Goal: Use online tool/utility: Utilize a website feature to perform a specific function

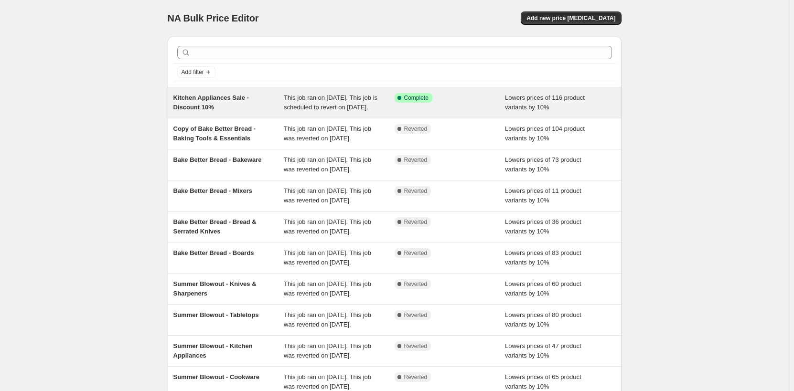
click at [314, 103] on div "This job ran on [DATE]. This job is scheduled to revert on [DATE]." at bounding box center [339, 102] width 111 height 19
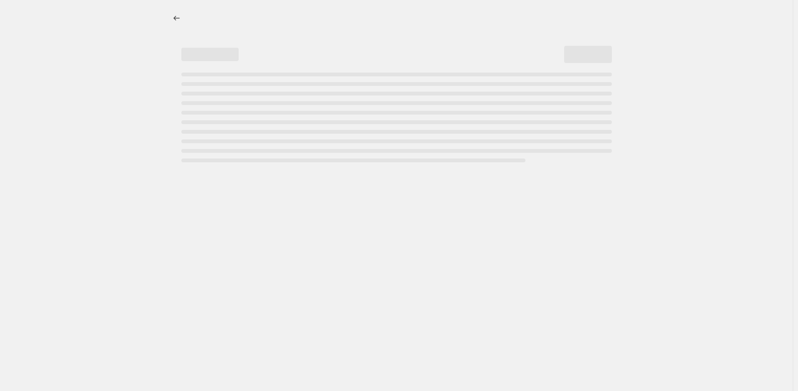
select select "percentage"
select select "no_change"
select select "product_status"
select select "tag"
select select "not_equal"
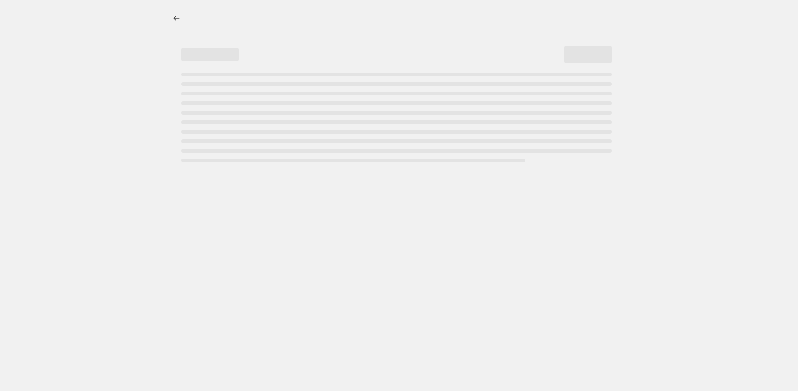
select select "collection"
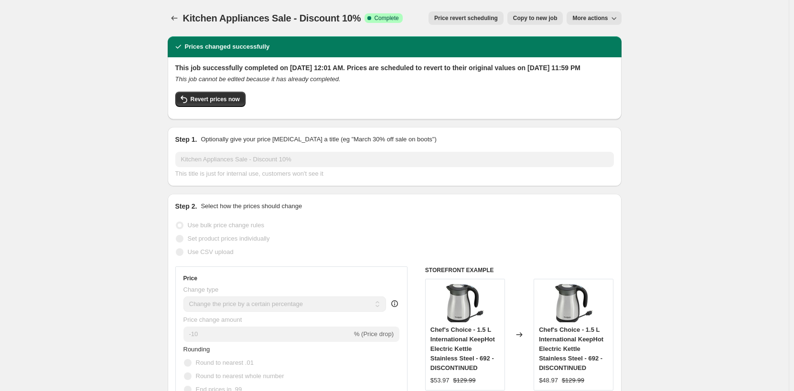
click at [539, 19] on span "Copy to new job" at bounding box center [535, 18] width 44 height 8
select select "percentage"
select select "no_change"
select select "product_status"
select select "tag"
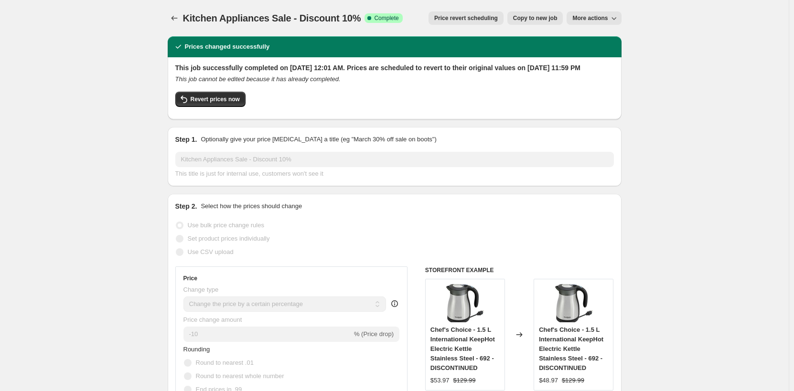
select select "not_equal"
select select "collection"
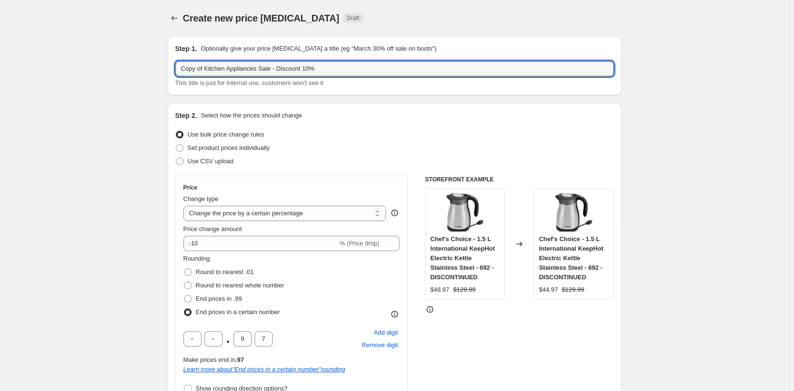
drag, startPoint x: 270, startPoint y: 70, endPoint x: 169, endPoint y: 55, distance: 102.3
paste input "Fall Sale 2025"
type input "Fall Sale 2025 - Discount 10%"
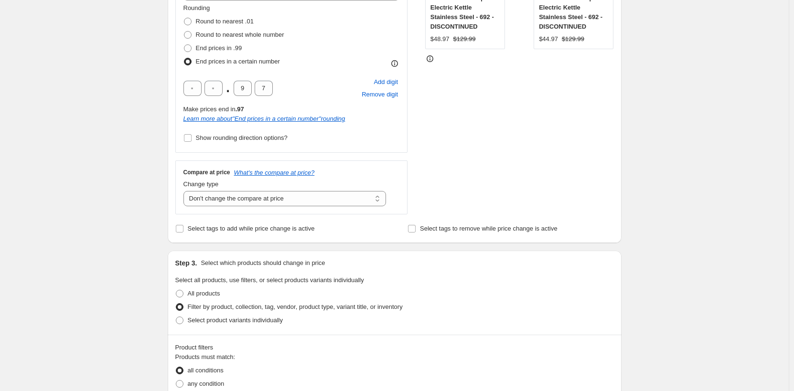
scroll to position [286, 0]
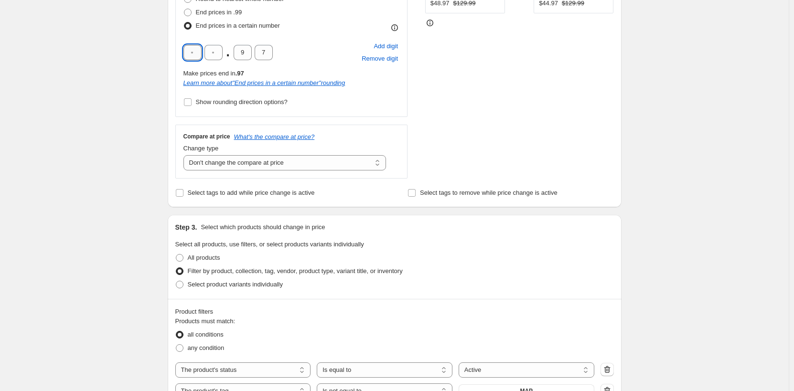
click at [201, 51] on input "text" at bounding box center [192, 52] width 18 height 15
type input "9"
type input "0"
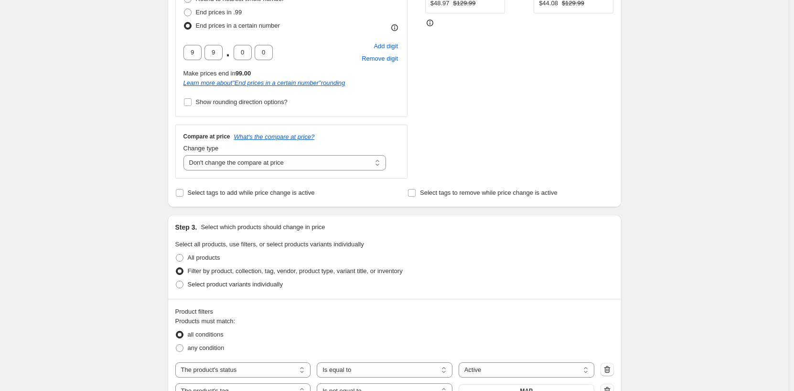
click at [699, 237] on div "Create new price change job. This page is ready Create new price change job Dra…" at bounding box center [394, 301] width 788 height 1175
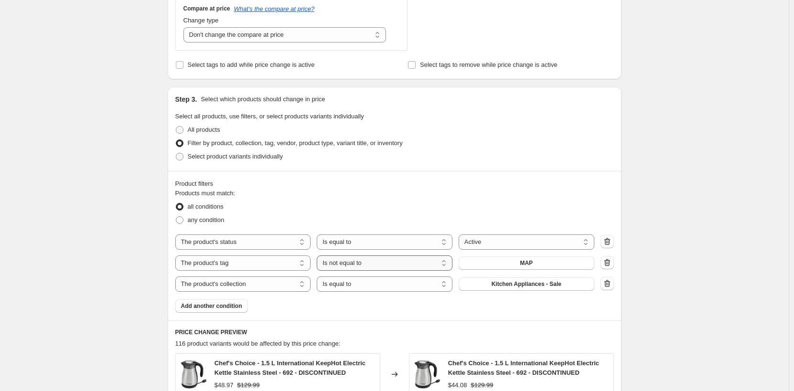
scroll to position [430, 0]
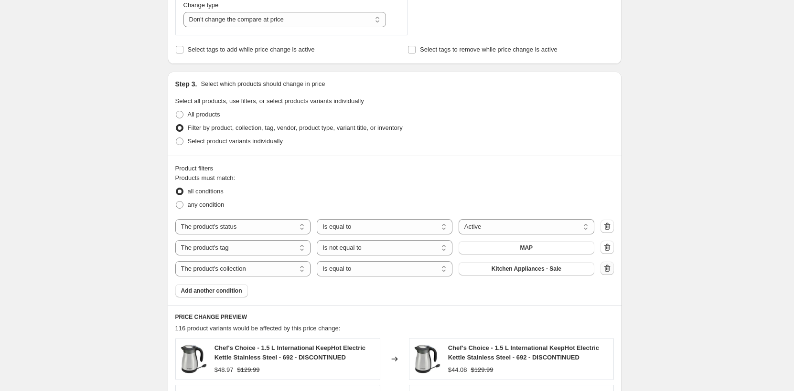
click at [610, 272] on icon "button" at bounding box center [607, 269] width 10 height 10
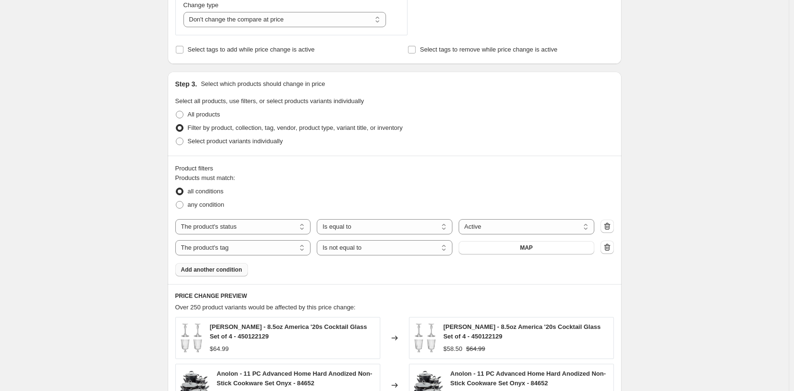
click at [230, 273] on span "Add another condition" at bounding box center [211, 270] width 61 height 8
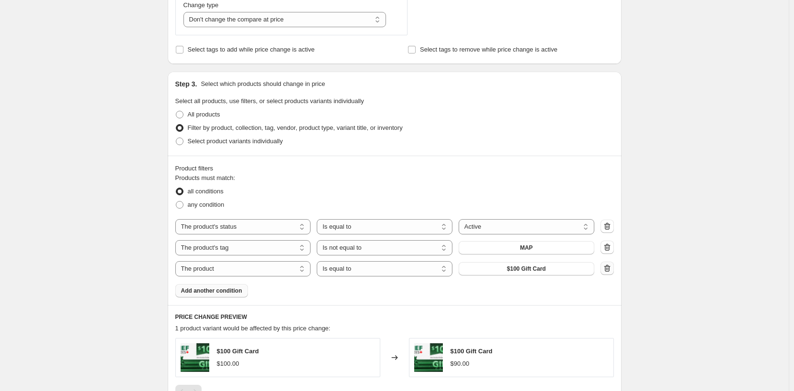
click at [606, 270] on icon "button" at bounding box center [605, 268] width 1 height 3
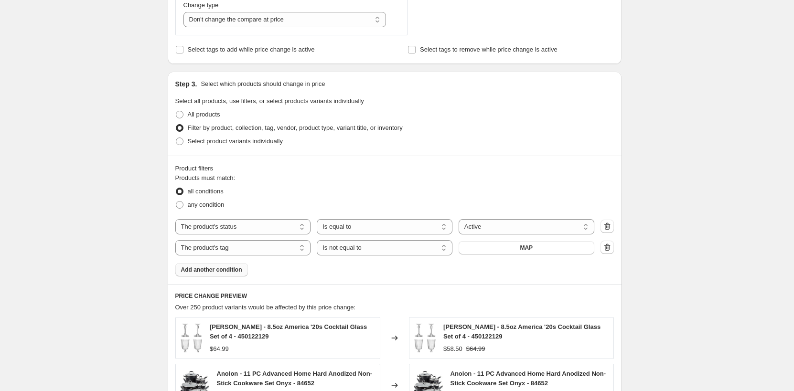
click at [225, 274] on button "Add another condition" at bounding box center [211, 269] width 73 height 13
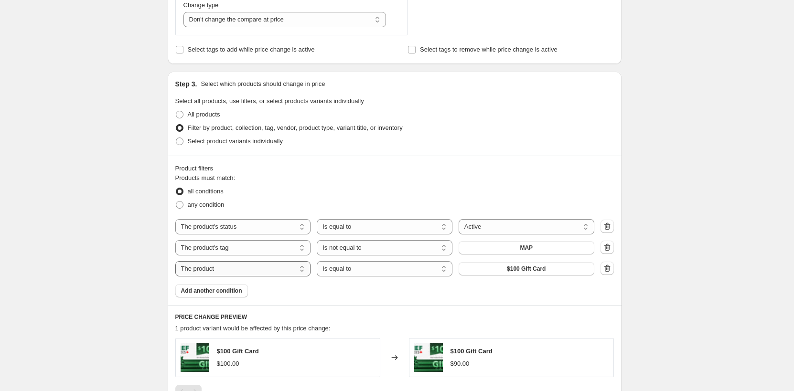
click at [237, 272] on select "The product The product's collection The product's tag The product's vendor The…" at bounding box center [243, 268] width 136 height 15
select select "collection"
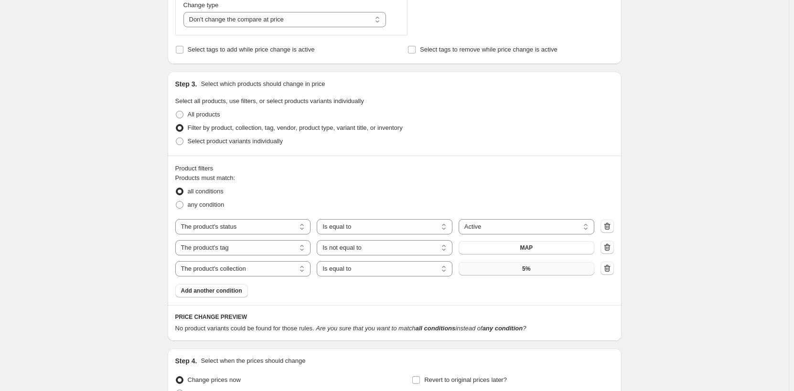
click at [533, 271] on button "5%" at bounding box center [526, 268] width 136 height 13
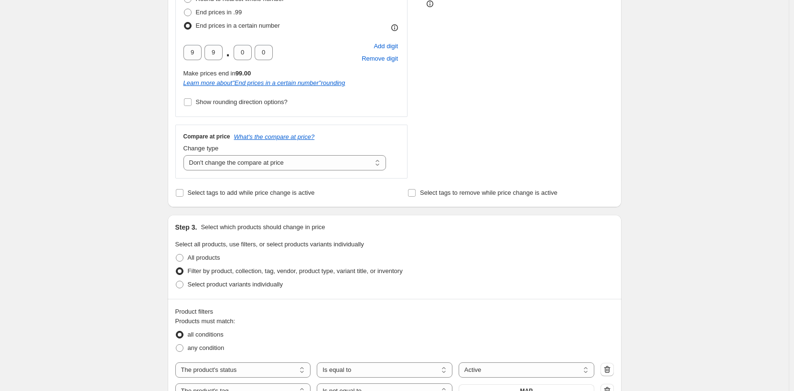
scroll to position [48, 0]
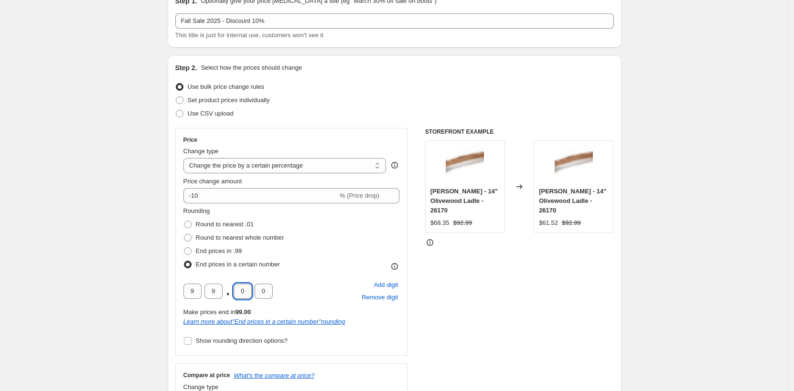
click at [247, 292] on input "0" at bounding box center [242, 291] width 18 height 15
type input "9"
type input "7"
click at [216, 290] on input "9" at bounding box center [213, 291] width 18 height 15
click at [199, 293] on input "9" at bounding box center [192, 291] width 18 height 15
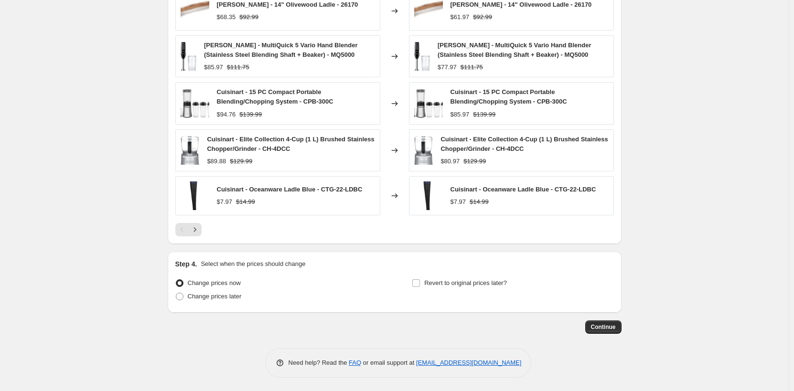
scroll to position [778, 0]
click at [227, 296] on span "Change prices later" at bounding box center [215, 295] width 54 height 7
click at [176, 292] on input "Change prices later" at bounding box center [176, 292] width 0 height 0
radio input "true"
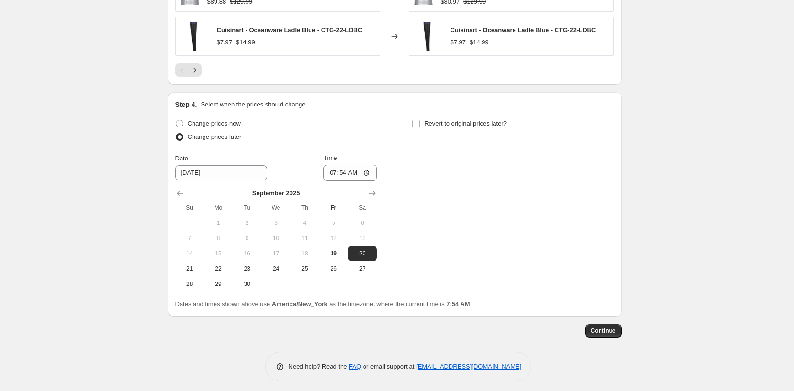
scroll to position [941, 0]
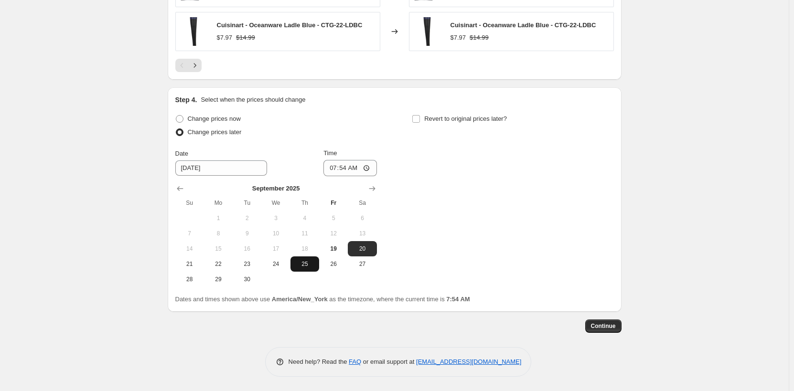
click at [308, 267] on span "25" at bounding box center [304, 264] width 21 height 8
type input "9/25/2025"
click at [336, 167] on input "07:54" at bounding box center [349, 168] width 53 height 16
type input "00:00"
click at [431, 110] on div "Step 4. Select when the prices should change Change prices now Change prices la…" at bounding box center [394, 199] width 438 height 209
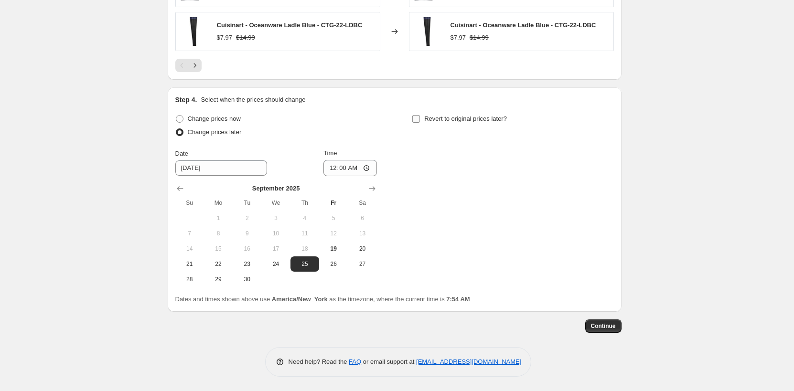
click at [431, 120] on span "Revert to original prices later?" at bounding box center [465, 118] width 83 height 7
click at [420, 120] on input "Revert to original prices later?" at bounding box center [416, 119] width 8 height 8
checkbox input "true"
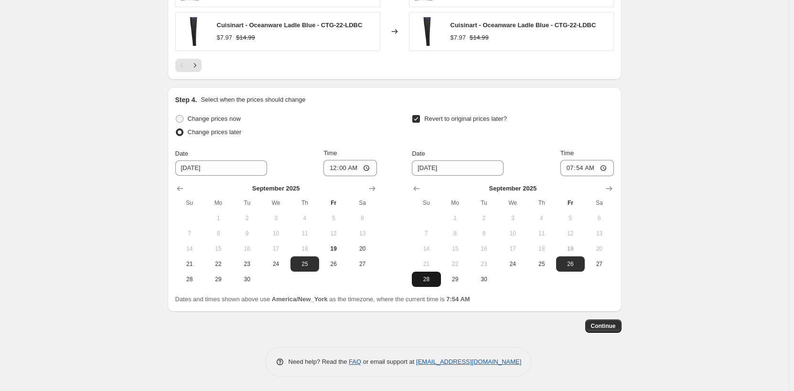
click at [432, 279] on span "28" at bounding box center [425, 279] width 21 height 8
type input "9/28/2025"
click at [565, 167] on input "07:54" at bounding box center [586, 168] width 53 height 16
click at [582, 168] on input "23:55" at bounding box center [586, 168] width 53 height 16
type input "23:59"
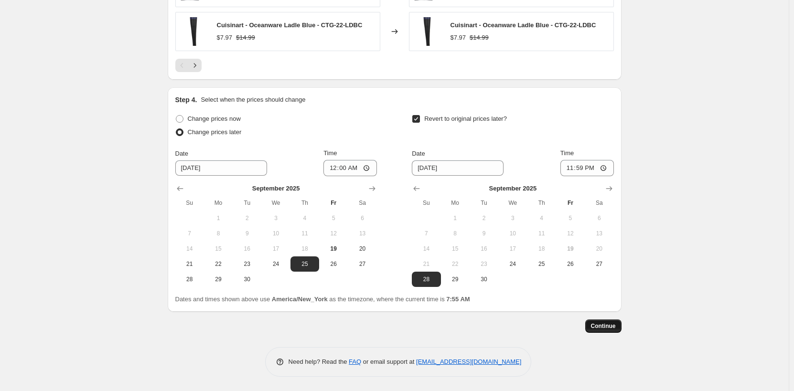
click at [613, 327] on span "Continue" at bounding box center [603, 326] width 25 height 8
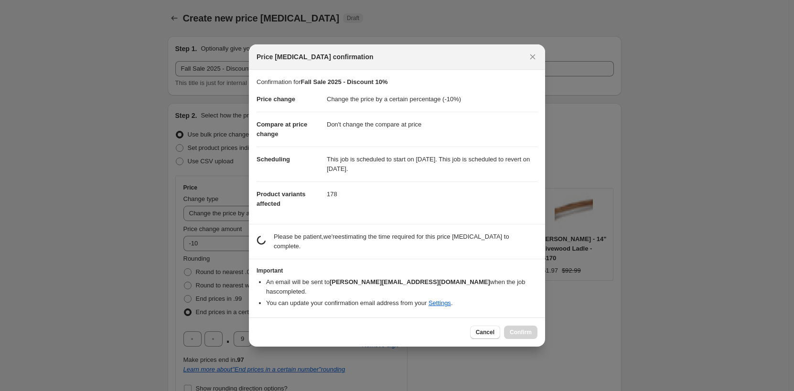
scroll to position [0, 0]
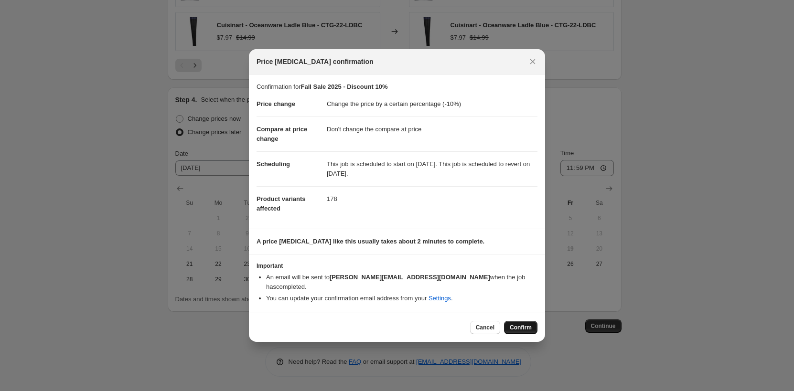
click at [517, 326] on span "Confirm" at bounding box center [520, 328] width 22 height 8
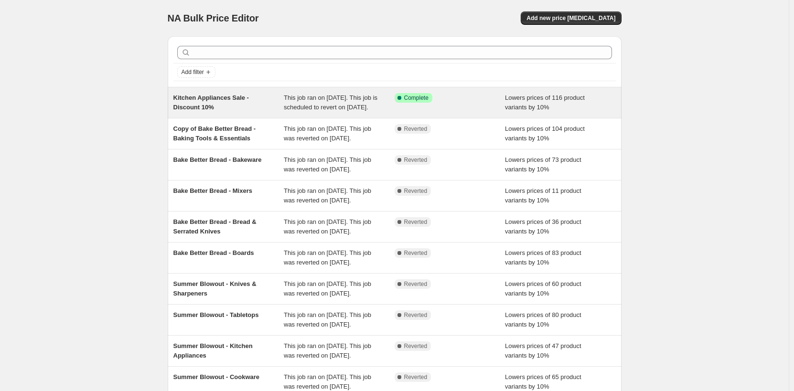
click at [248, 99] on span "Kitchen Appliances Sale - Discount 10%" at bounding box center [210, 102] width 75 height 17
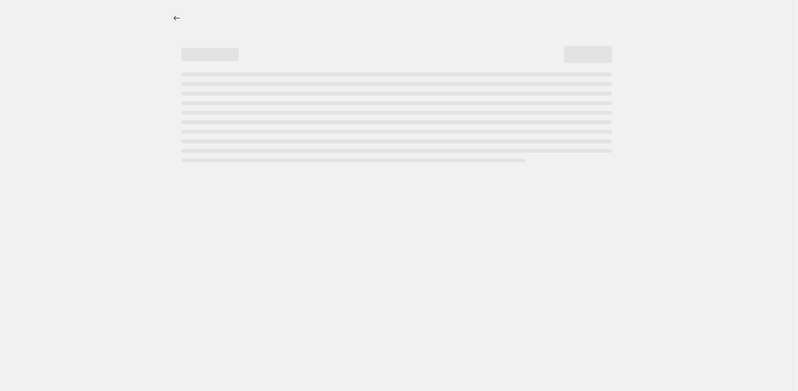
select select "percentage"
select select "no_change"
select select "product_status"
select select "tag"
select select "not_equal"
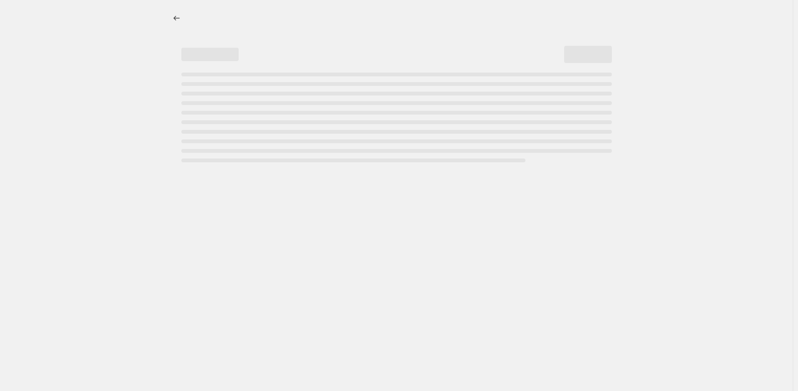
select select "collection"
